Goal: Information Seeking & Learning: Check status

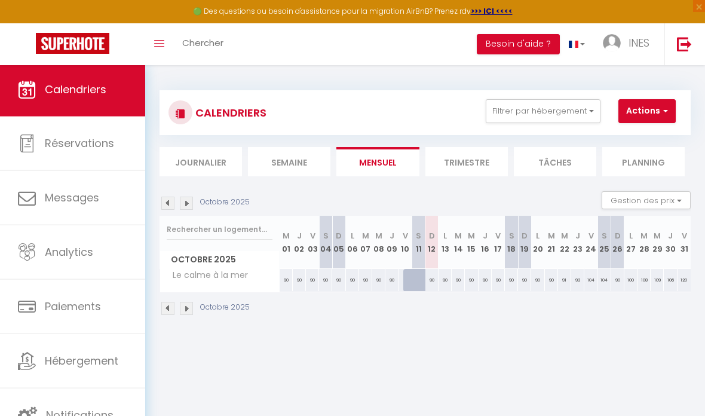
click at [164, 204] on img at bounding box center [167, 203] width 13 height 13
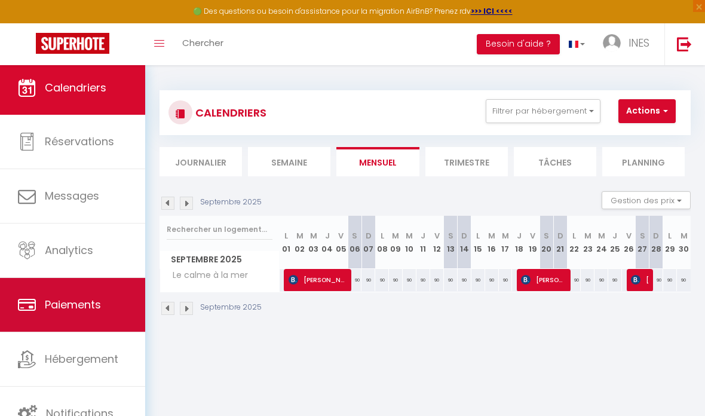
click at [65, 315] on link "Paiements" at bounding box center [72, 305] width 145 height 54
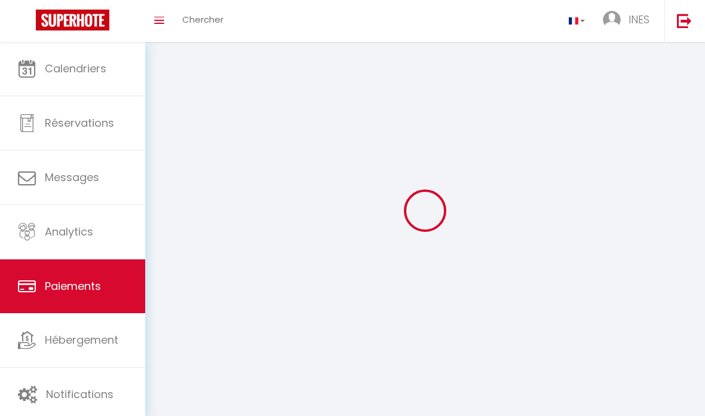
select select "2"
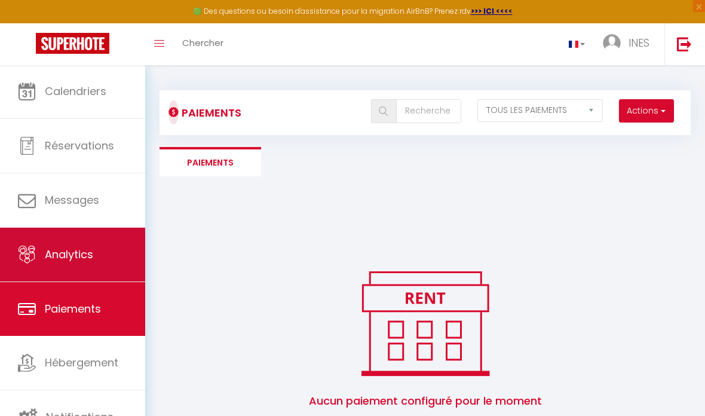
click at [69, 265] on link "Analytics" at bounding box center [72, 255] width 145 height 54
select select "2025"
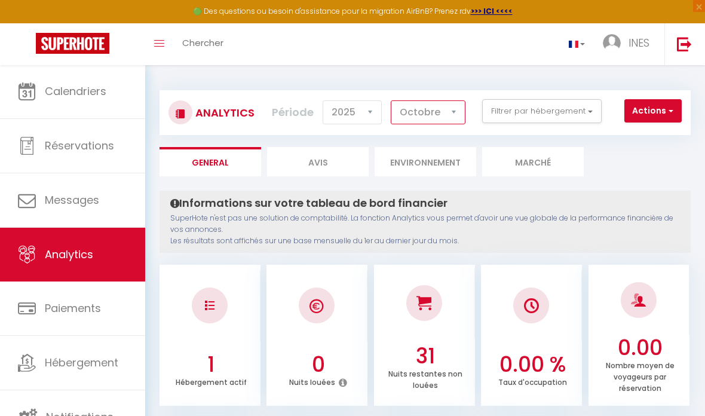
select select "6"
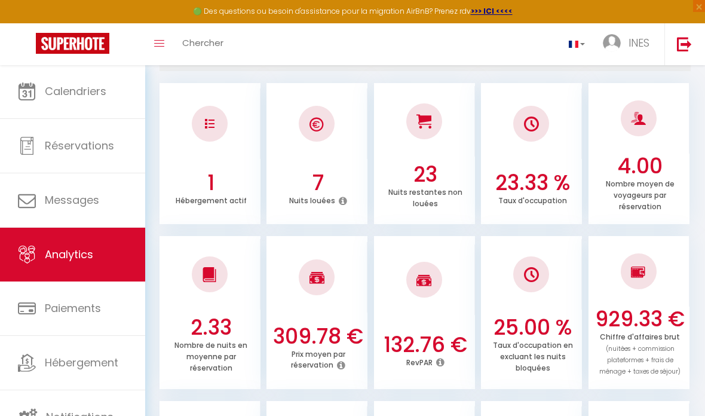
scroll to position [118, 0]
